Goal: Information Seeking & Learning: Learn about a topic

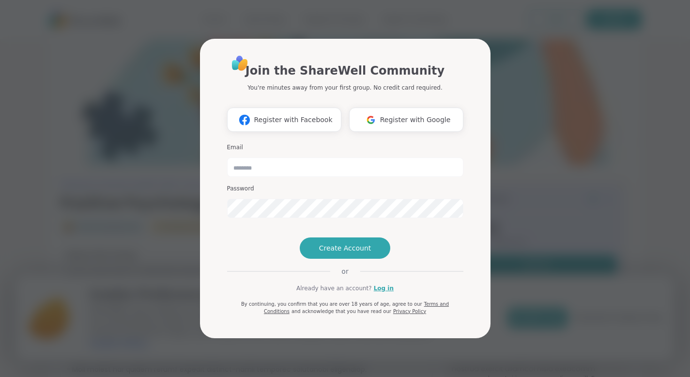
click at [98, 203] on div "Join the ShareWell Community You're minutes away from your first group. No cred…" at bounding box center [345, 188] width 678 height 377
click at [140, 57] on div "Join the ShareWell Community You're minutes away from your first group. No cred…" at bounding box center [345, 188] width 678 height 377
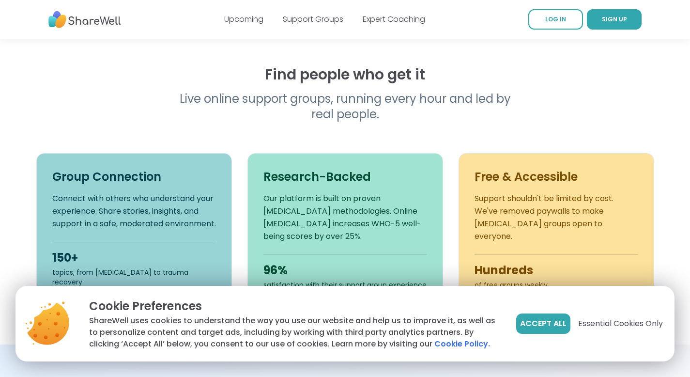
scroll to position [283, 0]
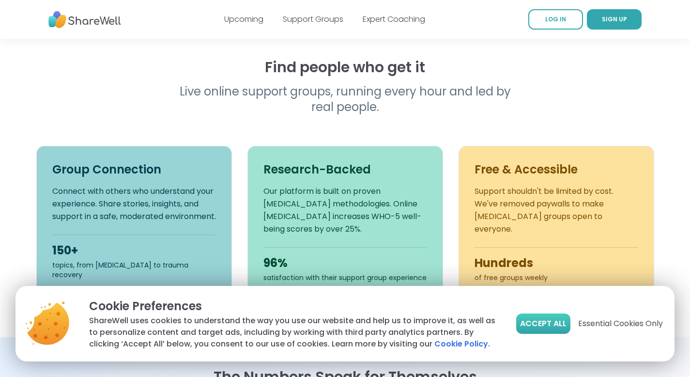
click at [557, 327] on span "Accept All" at bounding box center [543, 324] width 46 height 12
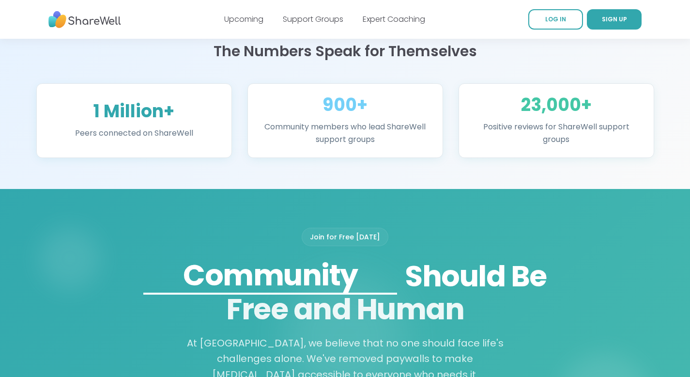
scroll to position [611, 0]
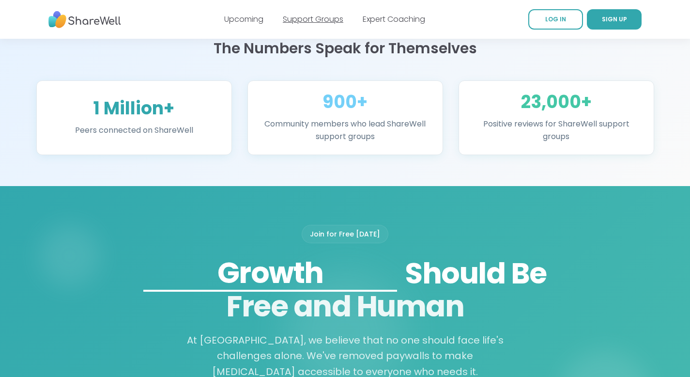
click at [314, 23] on link "Support Groups" at bounding box center [313, 19] width 61 height 11
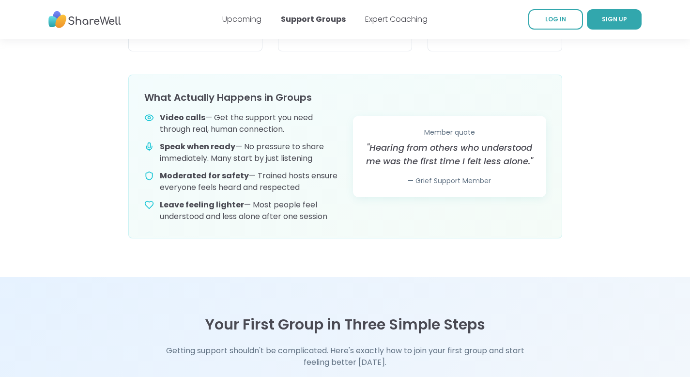
scroll to position [645, 0]
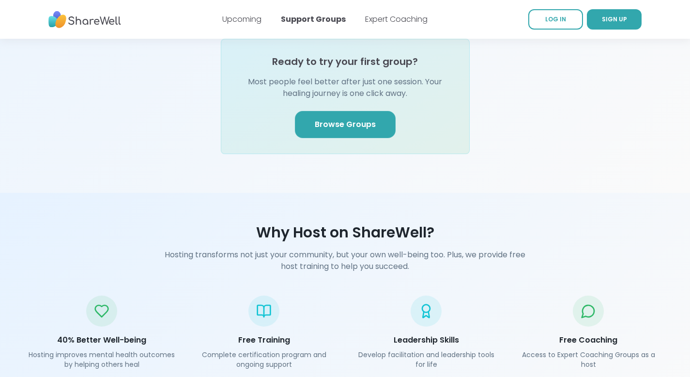
click at [319, 111] on link "Browse Groups" at bounding box center [345, 124] width 101 height 27
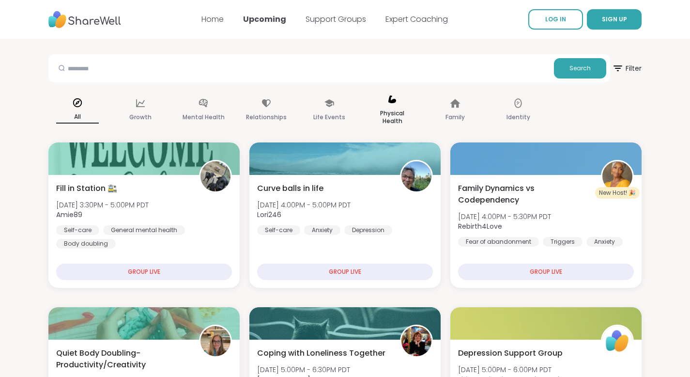
click at [393, 113] on p "Physical Health" at bounding box center [392, 116] width 43 height 19
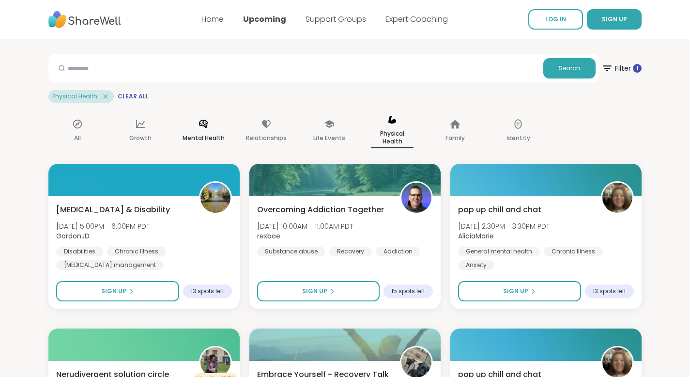
click at [187, 133] on p "Mental Health" at bounding box center [204, 138] width 42 height 12
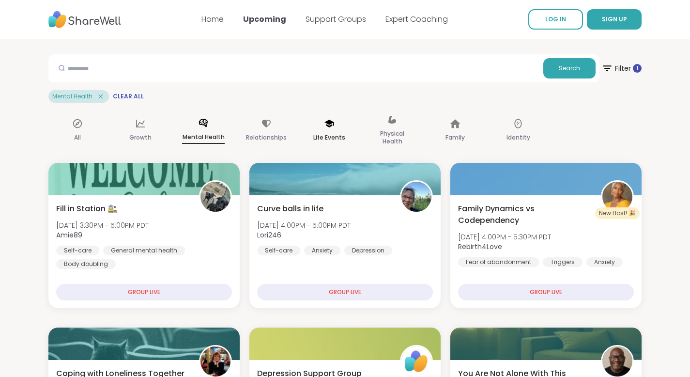
click at [319, 123] on div "Life Events" at bounding box center [329, 131] width 58 height 48
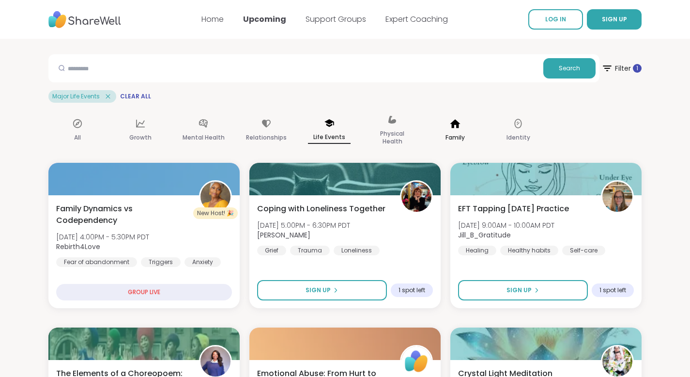
click at [461, 132] on p "Family" at bounding box center [454, 138] width 19 height 12
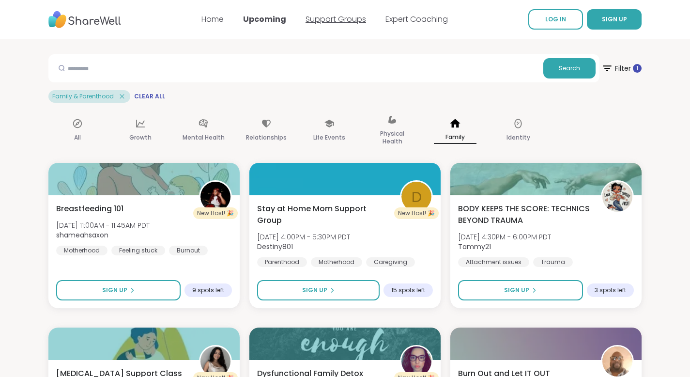
click at [342, 20] on link "Support Groups" at bounding box center [336, 19] width 61 height 11
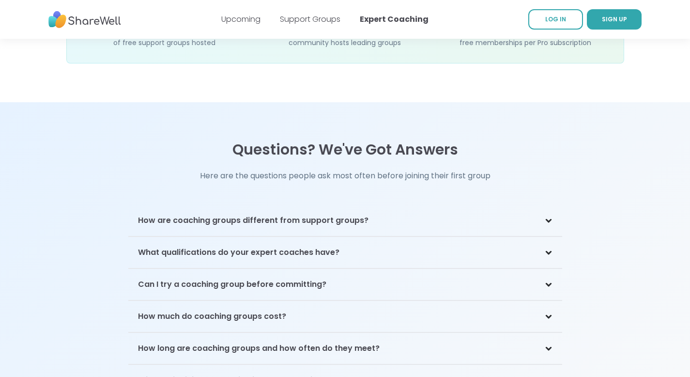
scroll to position [1909, 0]
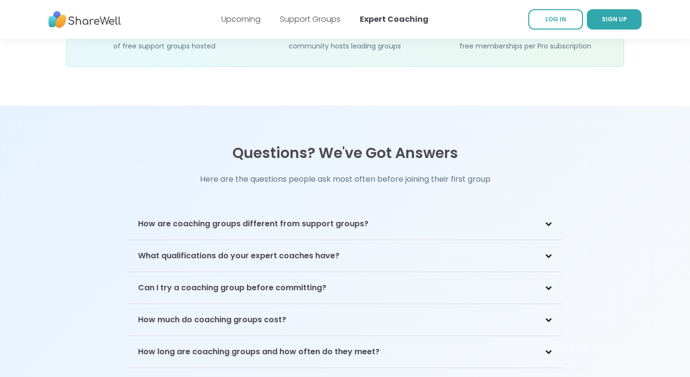
click at [259, 172] on div "Questions? We've Got Answers Here are the questions people ask most often befor…" at bounding box center [345, 314] width 434 height 340
click at [258, 218] on h3 "How are coaching groups different from support groups?" at bounding box center [253, 224] width 230 height 12
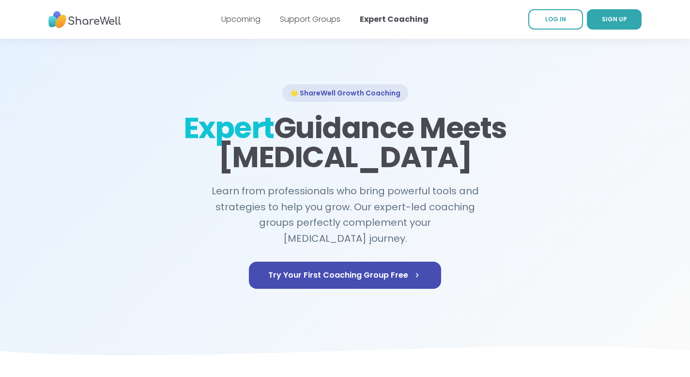
scroll to position [0, 0]
